Goal: Information Seeking & Learning: Learn about a topic

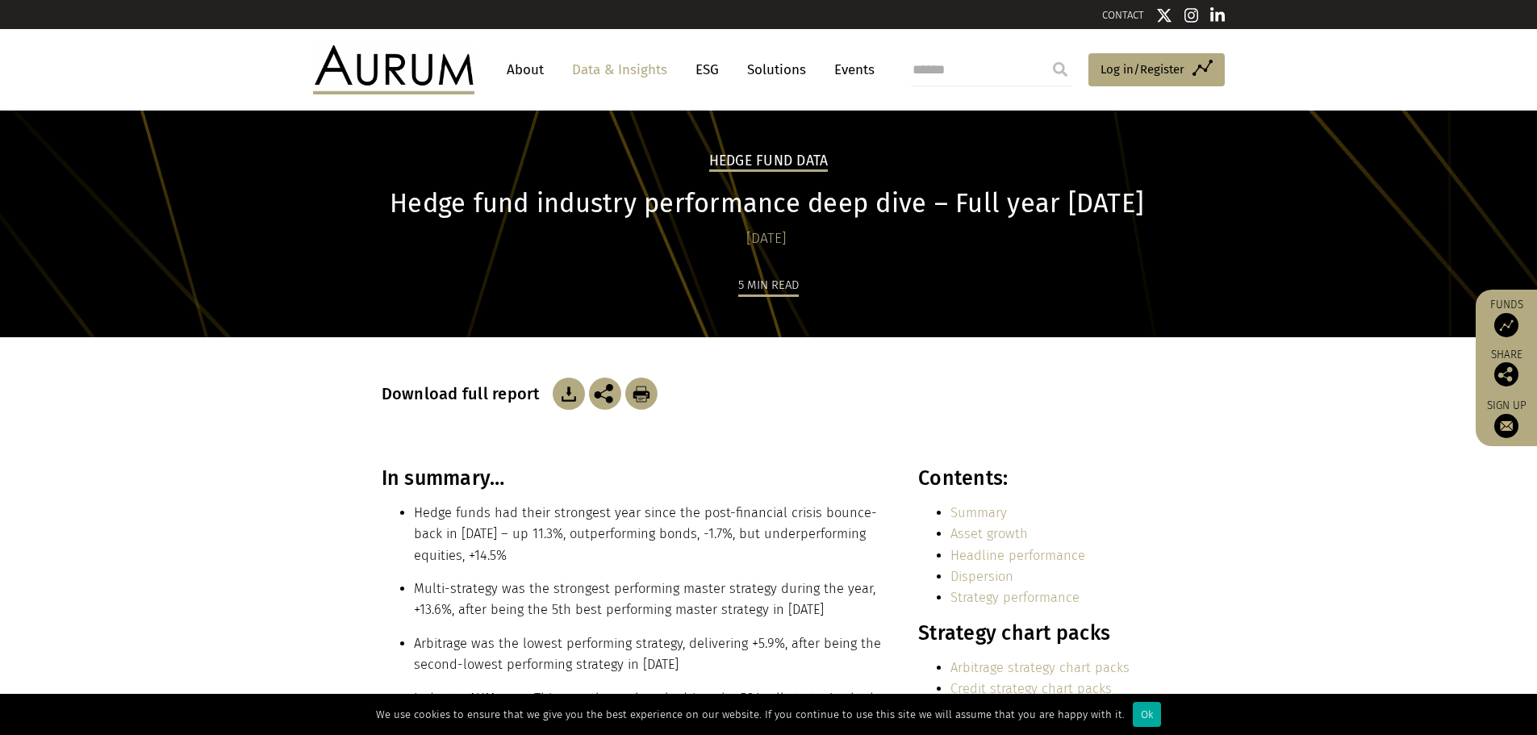
click at [520, 69] on link "About" at bounding box center [524, 70] width 53 height 30
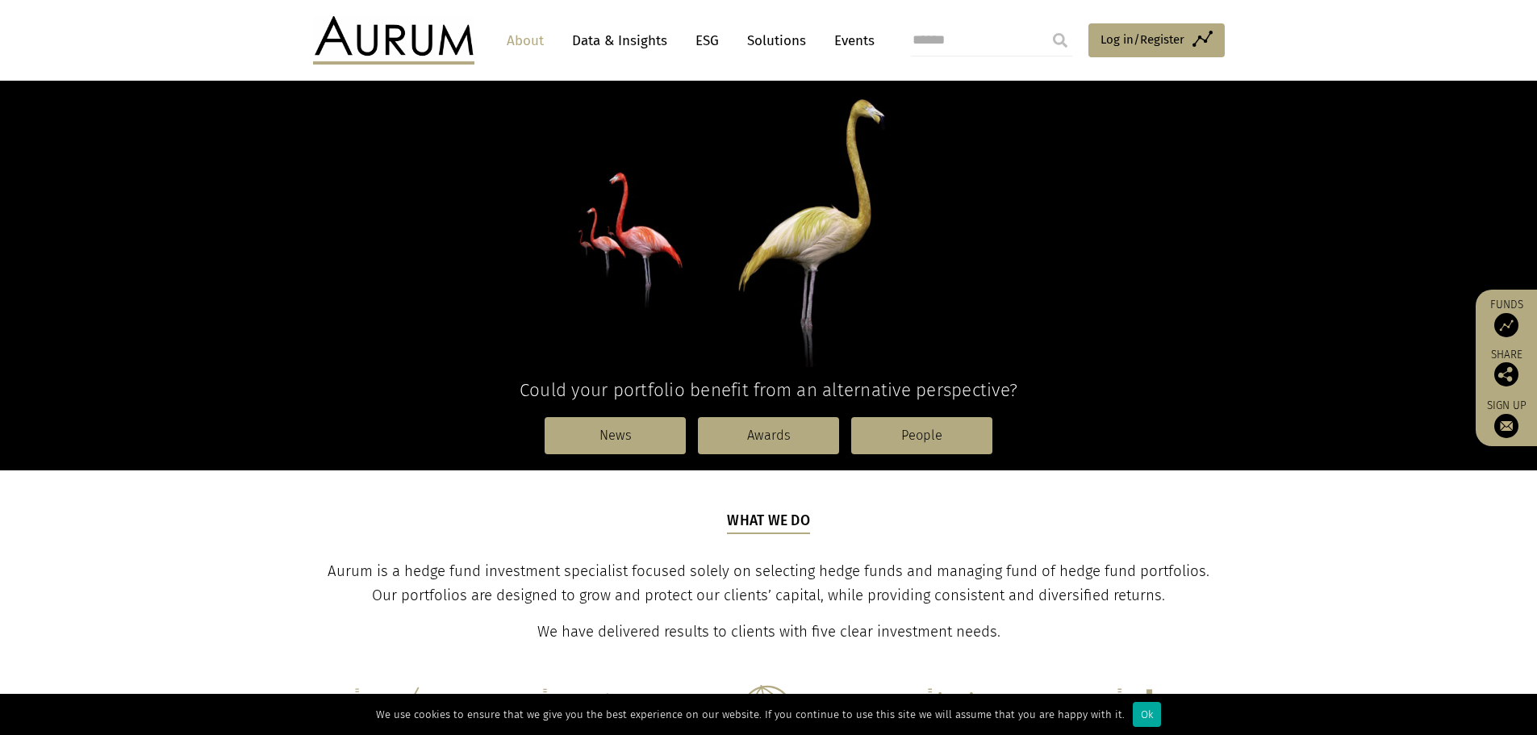
scroll to position [403, 0]
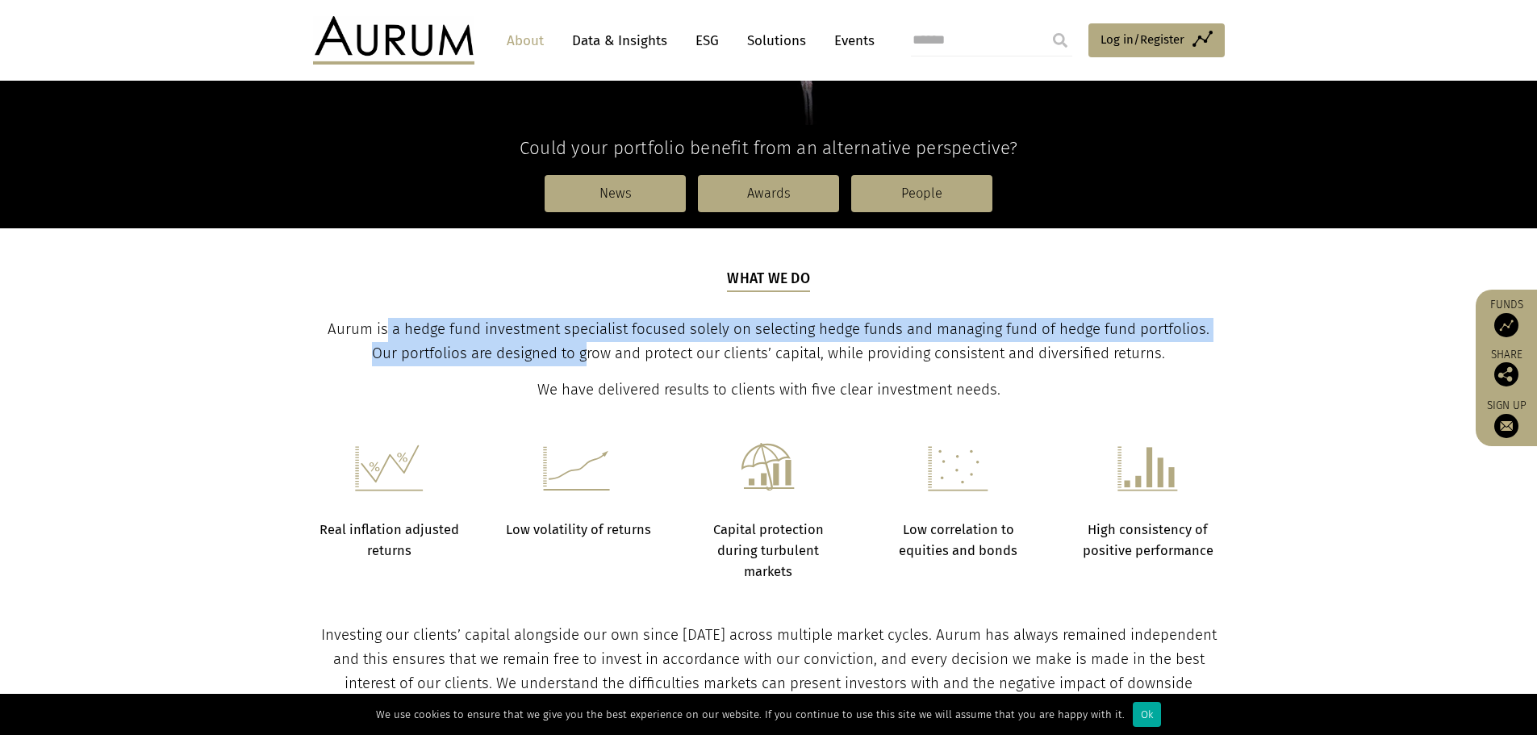
drag, startPoint x: 375, startPoint y: 330, endPoint x: 569, endPoint y: 348, distance: 195.3
click at [569, 348] on span "Aurum is a hedge fund investment specialist focused solely on selecting hedge f…" at bounding box center [768, 341] width 882 height 42
click at [1261, 449] on section "Real inflation adjusted returns Low volatility of returns Capital protection du…" at bounding box center [768, 492] width 1537 height 181
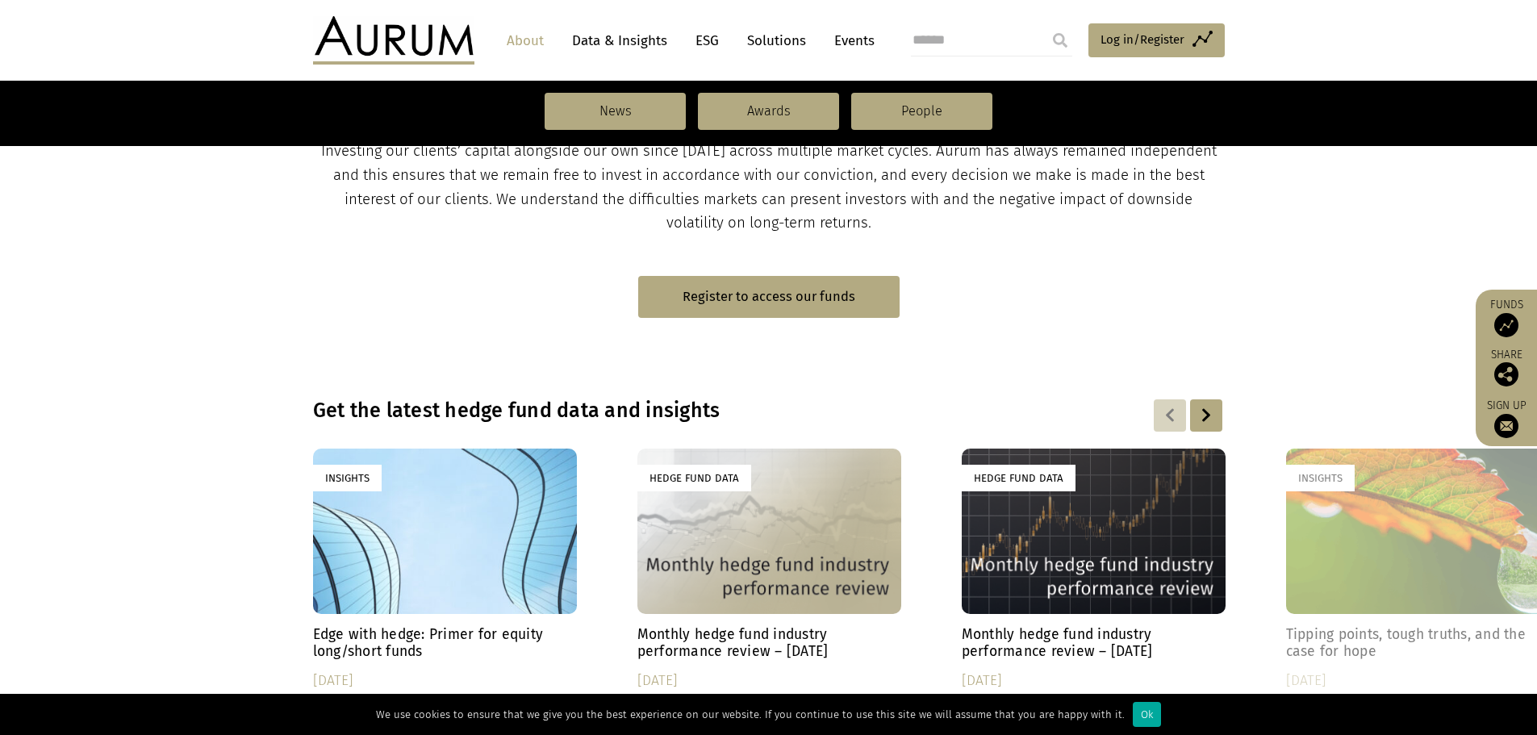
scroll to position [484, 0]
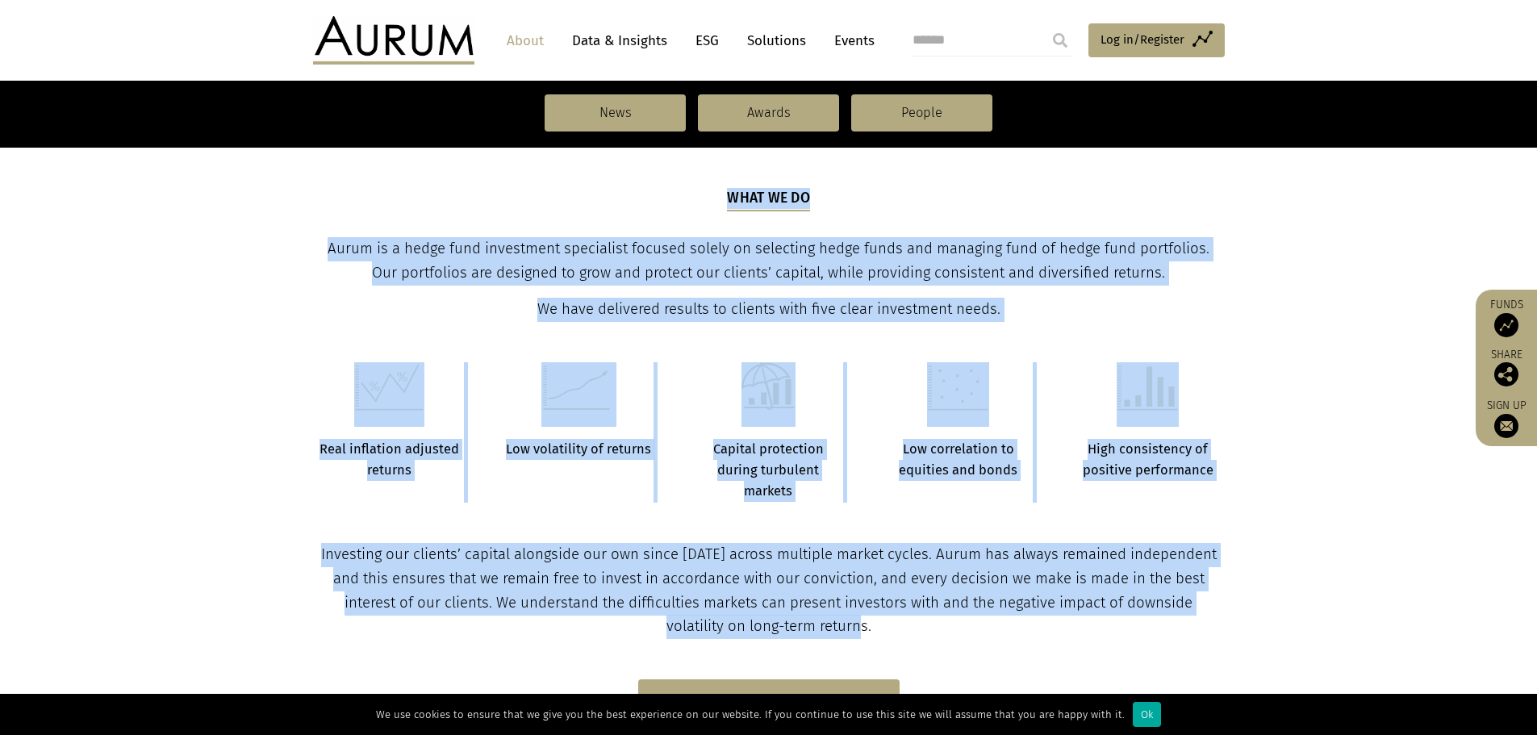
drag, startPoint x: 300, startPoint y: 239, endPoint x: 1224, endPoint y: 598, distance: 990.8
click at [1224, 598] on main "About Aurum Positively different Could your portfolio benefit from an alternati…" at bounding box center [768, 670] width 1537 height 2087
copy main "What we do Aurum is a hedge fund investment specialist focused solely on select…"
drag, startPoint x: 1274, startPoint y: 327, endPoint x: 414, endPoint y: 16, distance: 914.2
click at [1274, 327] on section "Real inflation adjusted returns Low volatility of returns Capital protection du…" at bounding box center [768, 412] width 1537 height 181
